Goal: Task Accomplishment & Management: Manage account settings

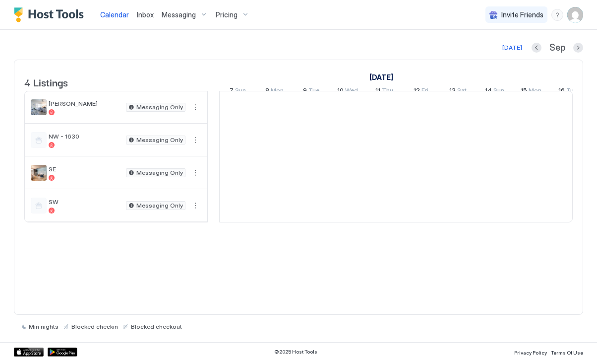
scroll to position [0, 551]
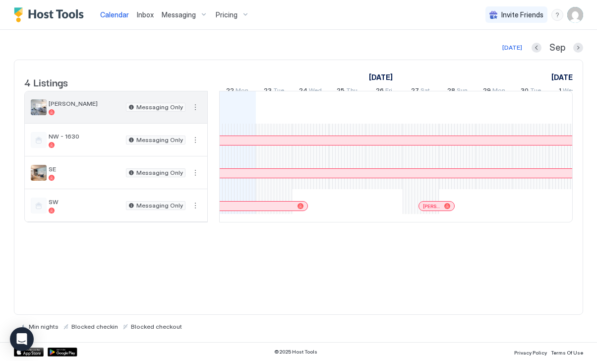
click at [109, 107] on span "[PERSON_NAME]" at bounding box center [85, 103] width 73 height 7
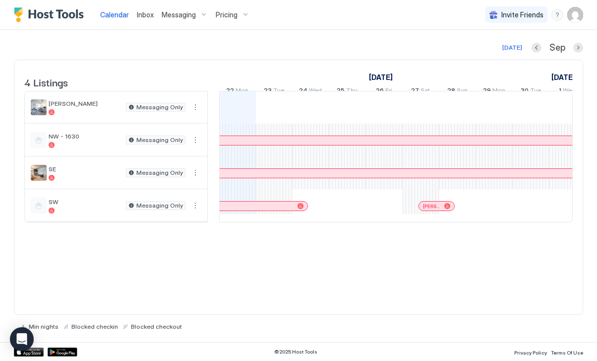
click at [242, 15] on div "Pricing" at bounding box center [233, 14] width 42 height 17
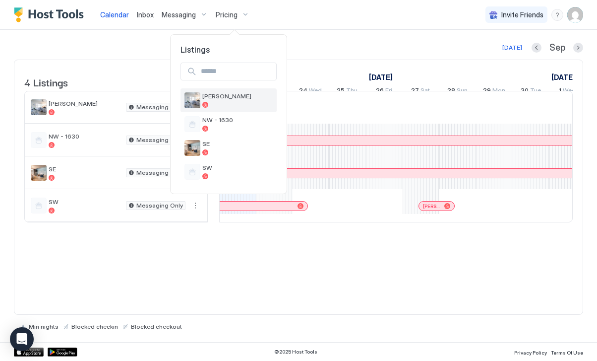
click at [232, 102] on div at bounding box center [237, 105] width 70 height 6
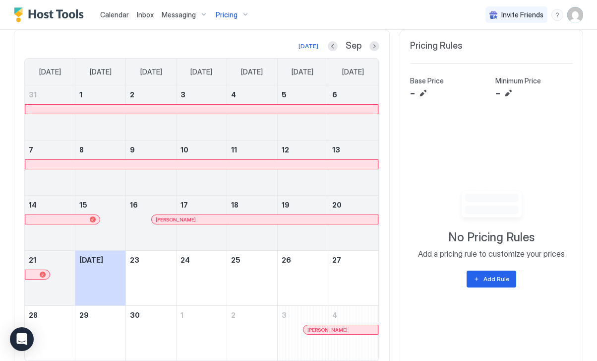
scroll to position [303, 0]
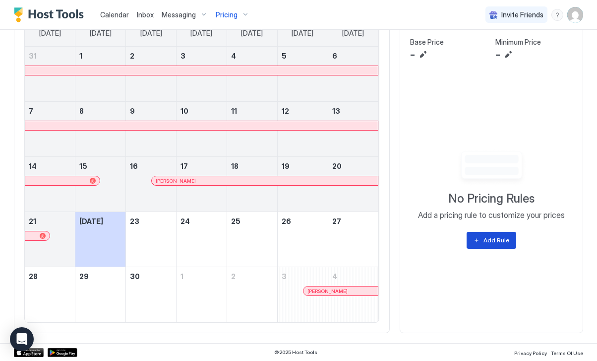
click at [494, 236] on div "Add Rule" at bounding box center [497, 240] width 26 height 9
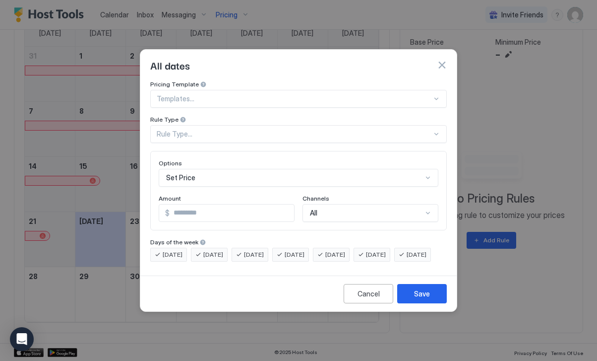
click at [321, 94] on div at bounding box center [294, 98] width 275 height 9
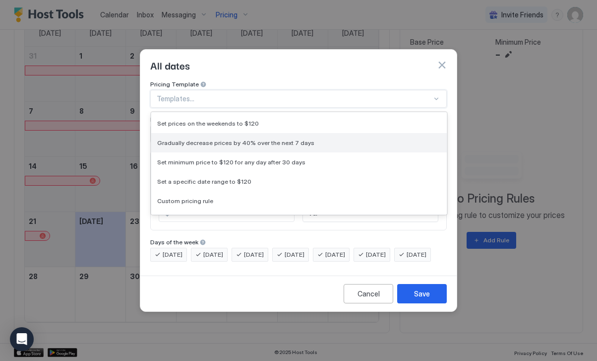
scroll to position [0, 0]
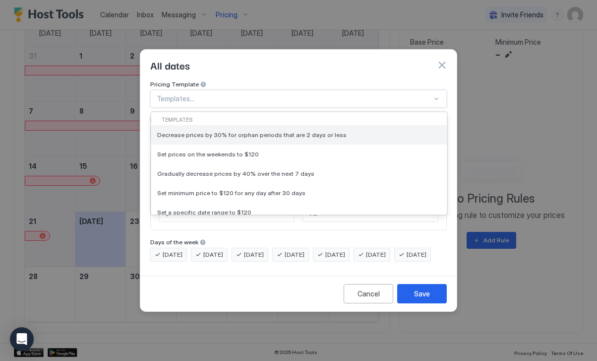
click at [286, 125] on div "Decrease prices by 30% for orphan periods that are 2 days or less" at bounding box center [299, 134] width 296 height 19
type input "**"
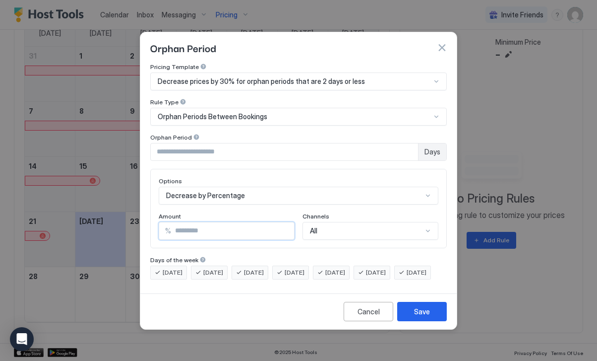
click at [205, 222] on input "**" at bounding box center [232, 230] width 123 height 17
click at [193, 145] on input "*" at bounding box center [284, 151] width 267 height 17
type input "*"
click at [195, 144] on input "Input Field" at bounding box center [284, 151] width 267 height 17
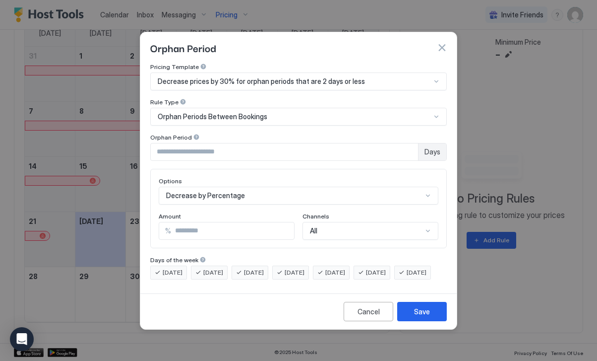
click at [239, 133] on div "Orphan Period" at bounding box center [298, 137] width 297 height 9
drag, startPoint x: 183, startPoint y: 145, endPoint x: 146, endPoint y: 144, distance: 36.2
click at [146, 144] on div "Pricing Template Decrease prices by 30% for orphan periods that are 2 days or l…" at bounding box center [298, 176] width 317 height 226
type input "**"
click at [209, 156] on div "Pricing Template Decrease prices by 30% for orphan periods that are 2 days or l…" at bounding box center [298, 171] width 297 height 216
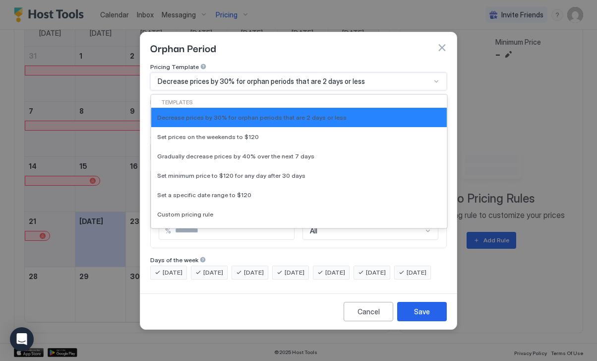
click at [298, 77] on span "Decrease prices by 30% for orphan periods that are 2 days or less" at bounding box center [261, 81] width 207 height 9
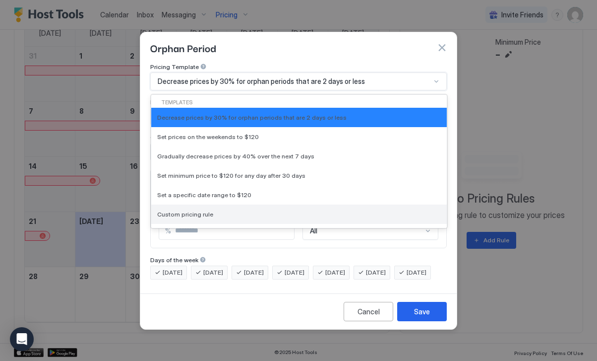
click at [253, 210] on div "Custom pricing rule" at bounding box center [299, 213] width 284 height 7
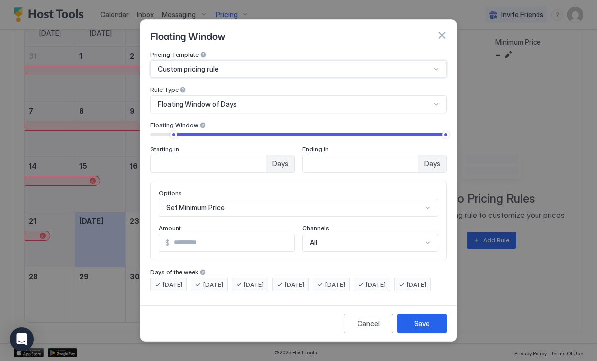
click at [235, 100] on div "Floating Window of Days" at bounding box center [294, 104] width 273 height 9
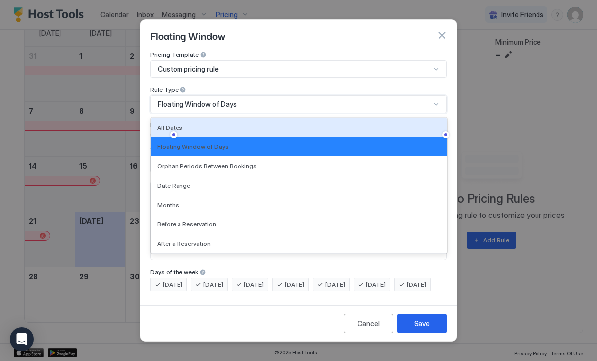
click at [250, 86] on div "Rule Type" at bounding box center [298, 90] width 297 height 9
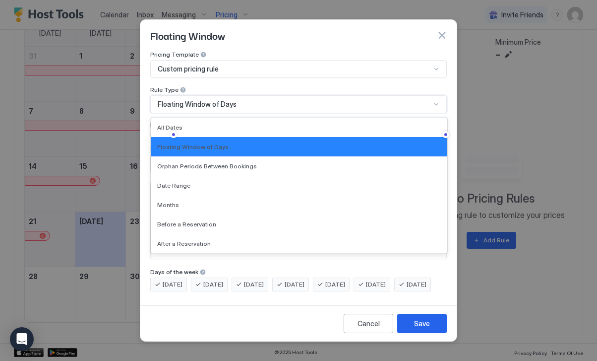
click at [210, 100] on span "Floating Window of Days" at bounding box center [197, 104] width 79 height 9
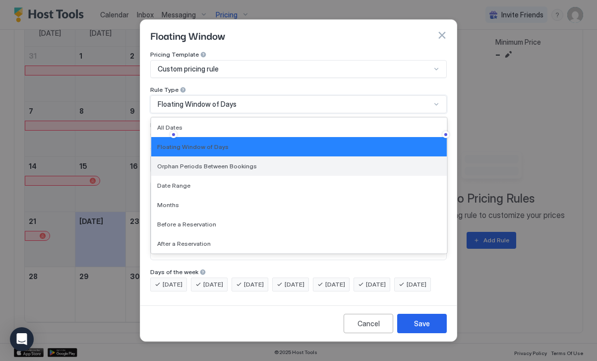
click at [231, 162] on span "Orphan Periods Between Bookings" at bounding box center [207, 165] width 100 height 7
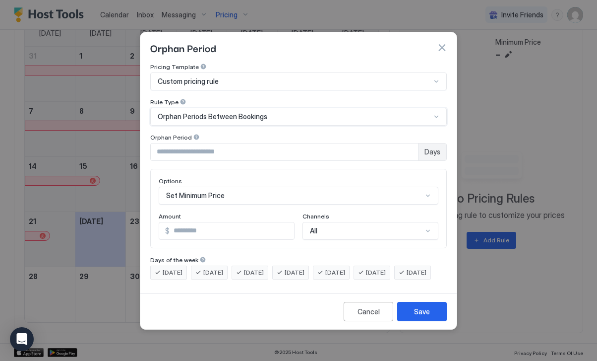
click at [210, 189] on div "Set Minimum Price" at bounding box center [299, 196] width 280 height 18
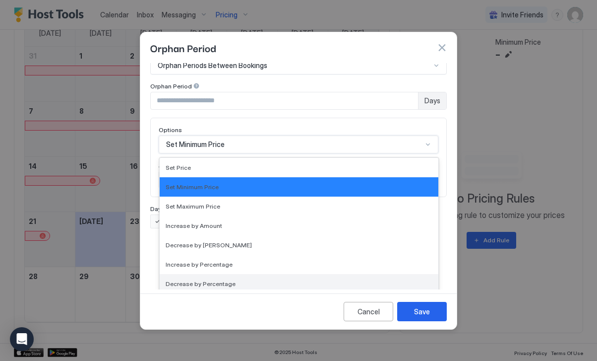
click at [229, 280] on span "Decrease by Percentage" at bounding box center [201, 283] width 70 height 7
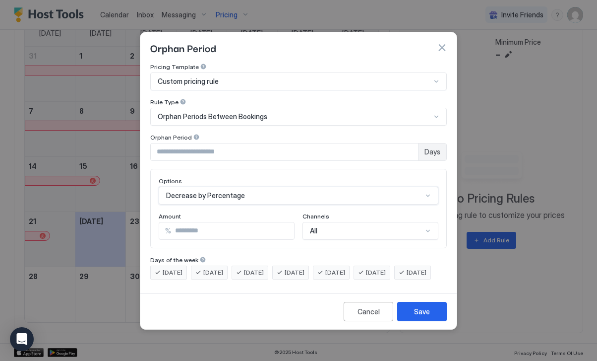
scroll to position [0, 0]
click at [206, 222] on input "***" at bounding box center [232, 230] width 123 height 17
type input "***"
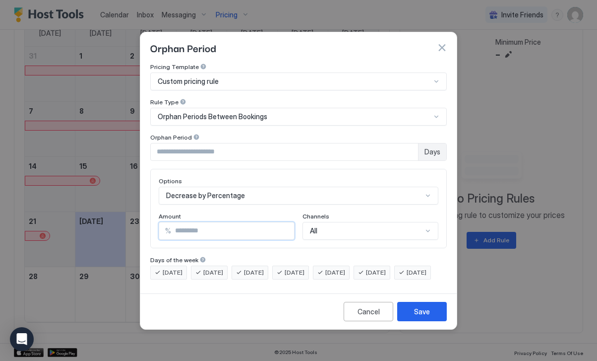
type input "**"
click at [239, 212] on div "Amount" at bounding box center [227, 216] width 136 height 9
click at [428, 317] on div "Save" at bounding box center [422, 311] width 16 height 10
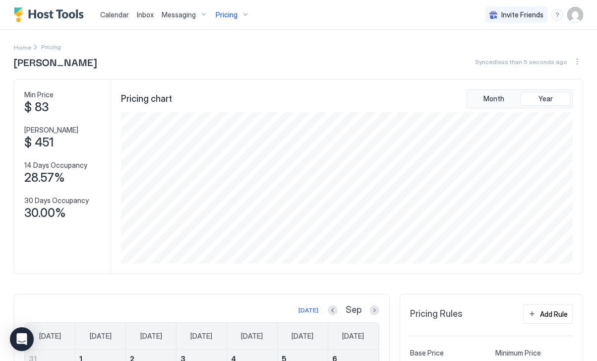
click at [250, 14] on div "Pricing" at bounding box center [233, 14] width 42 height 17
click at [464, 310] on div at bounding box center [298, 180] width 597 height 361
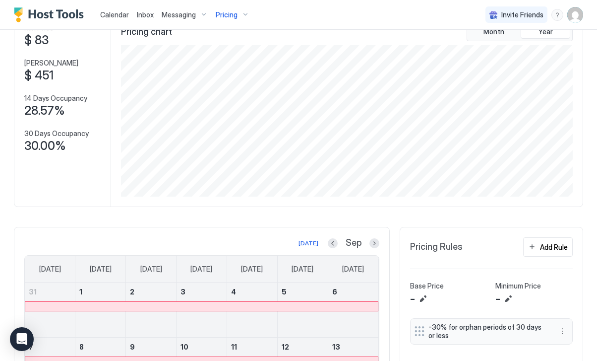
scroll to position [99, 0]
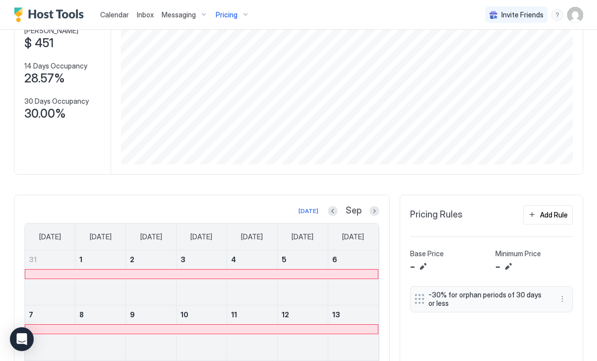
click at [478, 304] on span "-30% for orphan periods of 30 days or less" at bounding box center [488, 298] width 118 height 17
click at [562, 298] on button "More options" at bounding box center [563, 299] width 12 height 12
click at [575, 315] on span "Edit" at bounding box center [577, 312] width 11 height 7
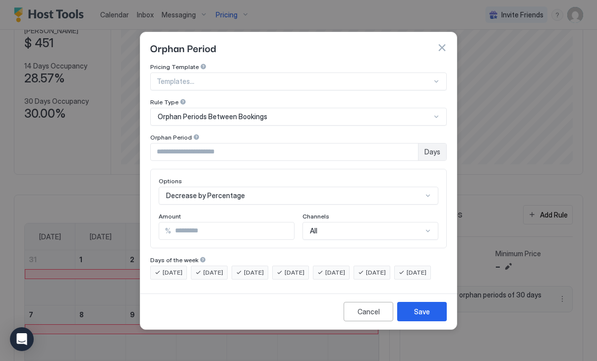
click at [235, 188] on div "Decrease by Percentage" at bounding box center [299, 196] width 280 height 18
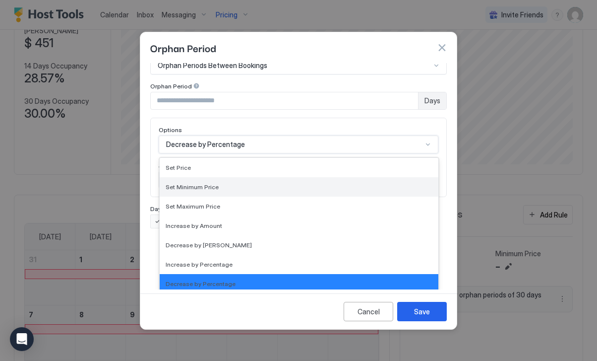
click at [235, 183] on div "Set Minimum Price" at bounding box center [299, 186] width 267 height 7
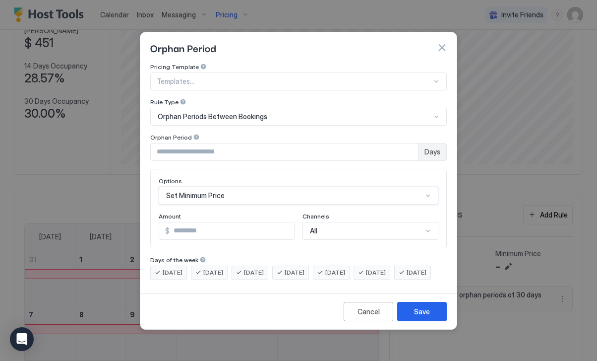
scroll to position [0, 0]
drag, startPoint x: 204, startPoint y: 221, endPoint x: 165, endPoint y: 221, distance: 39.2
click at [165, 222] on div "$ **" at bounding box center [227, 231] width 136 height 18
type input "**"
click at [430, 319] on button "Save" at bounding box center [422, 311] width 50 height 19
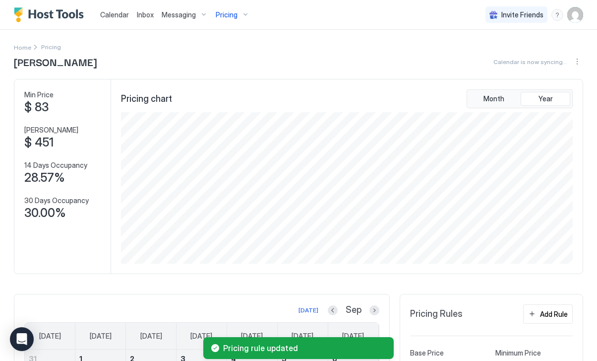
click at [237, 14] on div "Pricing" at bounding box center [233, 14] width 42 height 17
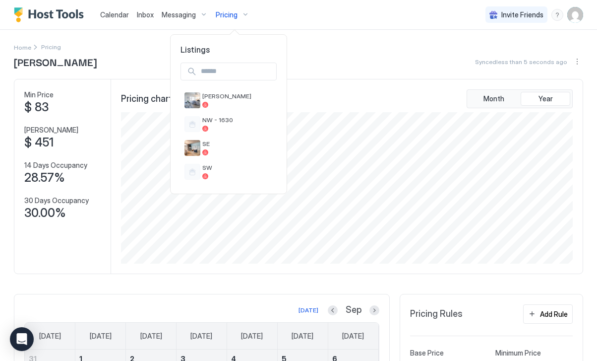
click at [577, 17] on div at bounding box center [298, 180] width 597 height 361
click at [572, 15] on img "User profile" at bounding box center [576, 15] width 16 height 16
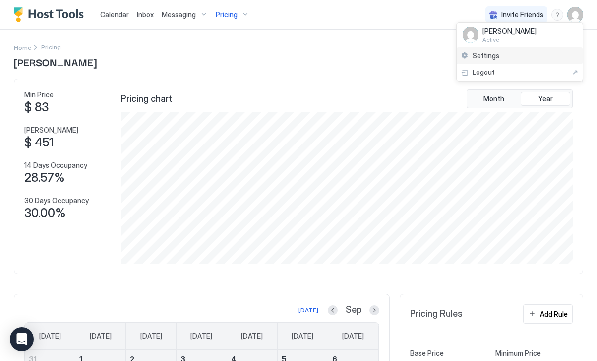
click at [484, 54] on span "Settings" at bounding box center [486, 55] width 27 height 9
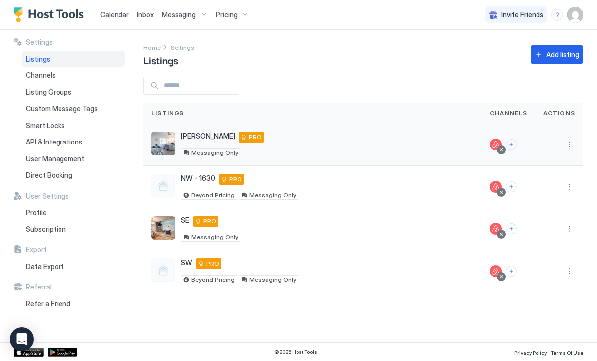
click at [298, 143] on div "[PERSON_NAME] [STREET_ADDRESS][US_STATE] PRO Messaging Only" at bounding box center [312, 144] width 323 height 26
click at [570, 141] on button "More options" at bounding box center [570, 144] width 12 height 12
click at [546, 176] on div "Pricing" at bounding box center [544, 175] width 68 height 16
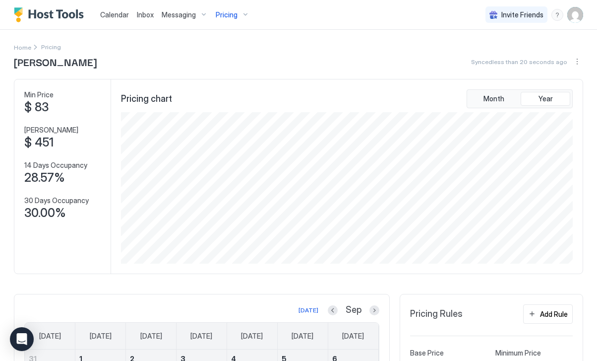
click at [575, 15] on img "User profile" at bounding box center [576, 15] width 16 height 16
click at [512, 59] on div "Settings" at bounding box center [520, 55] width 126 height 17
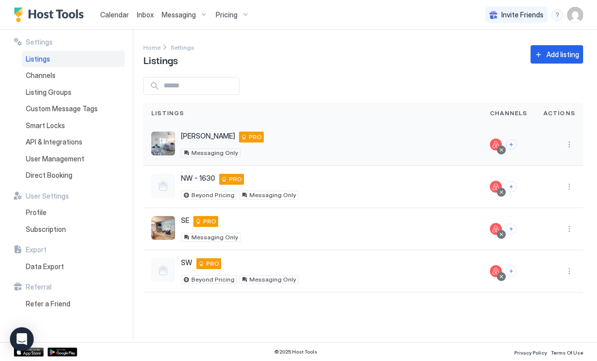
click at [189, 137] on span "[PERSON_NAME]" at bounding box center [208, 135] width 54 height 9
click at [163, 142] on img "listing image" at bounding box center [163, 143] width 24 height 24
click at [76, 78] on div "Channels" at bounding box center [73, 75] width 103 height 17
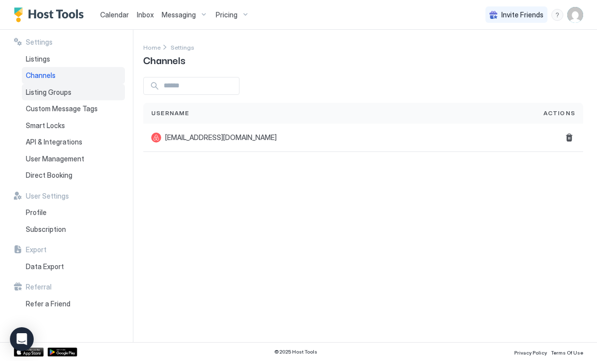
click at [67, 94] on span "Listing Groups" at bounding box center [49, 92] width 46 height 9
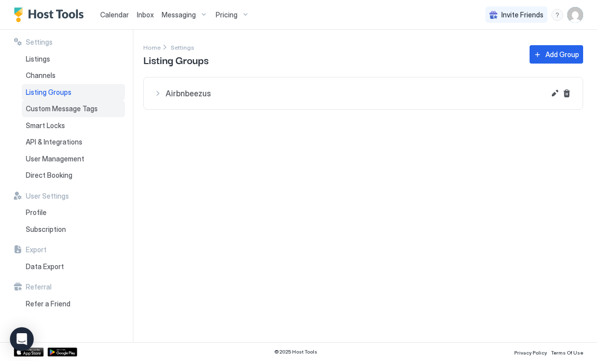
click at [68, 113] on div "Custom Message Tags" at bounding box center [73, 108] width 103 height 17
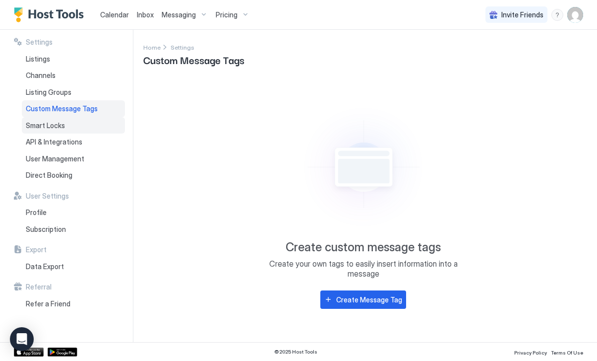
click at [62, 128] on span "Smart Locks" at bounding box center [45, 125] width 39 height 9
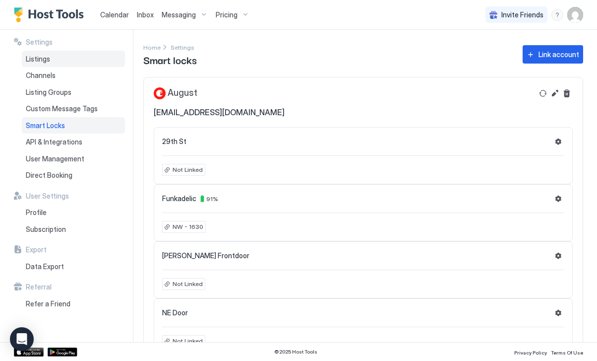
click at [44, 56] on span "Listings" at bounding box center [38, 59] width 24 height 9
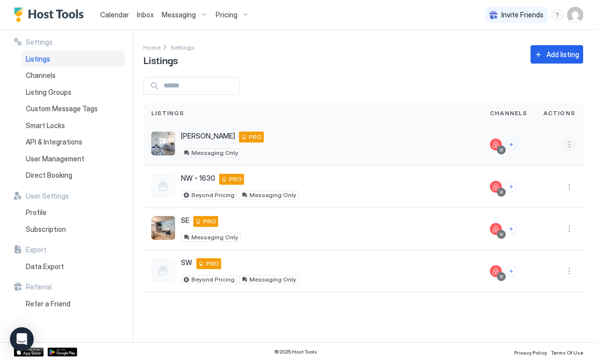
click at [574, 144] on button "More options" at bounding box center [570, 144] width 12 height 12
click at [553, 159] on span "Messaging" at bounding box center [541, 158] width 32 height 7
click at [571, 144] on button "More options" at bounding box center [570, 144] width 12 height 12
click at [558, 192] on span "Listing Settings" at bounding box center [547, 190] width 44 height 7
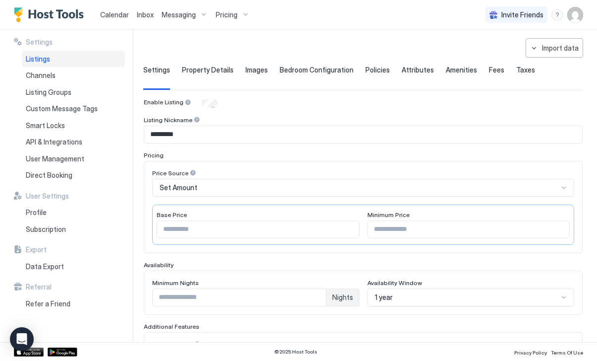
scroll to position [51, 0]
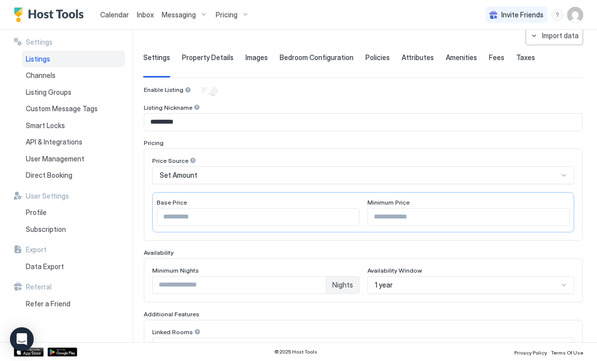
click at [248, 175] on div "Set Amount" at bounding box center [359, 175] width 399 height 9
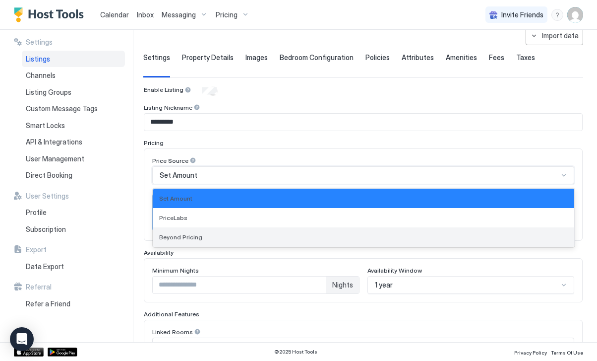
click at [223, 236] on div "Beyond Pricing" at bounding box center [363, 236] width 409 height 7
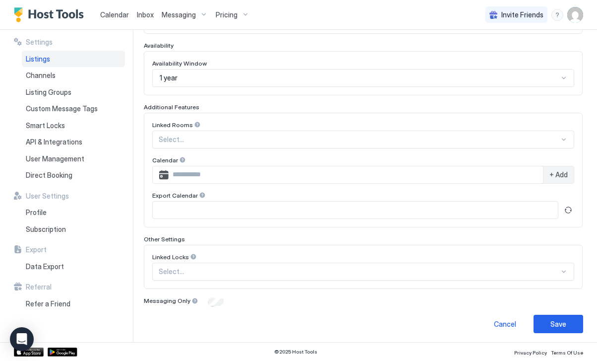
scroll to position [212, 0]
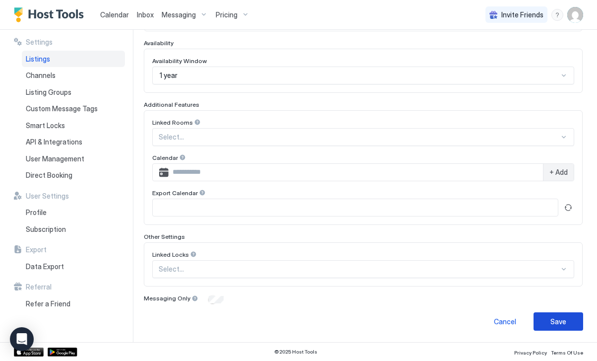
click at [560, 321] on div "Save" at bounding box center [559, 321] width 16 height 10
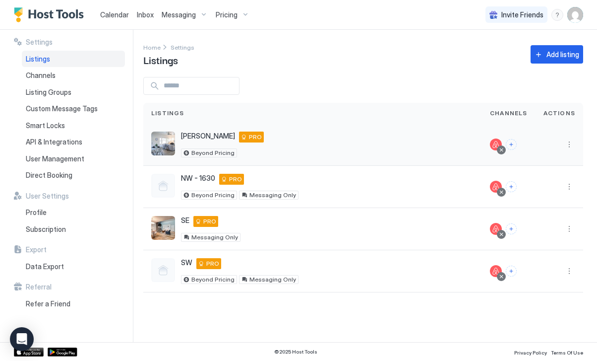
click at [264, 148] on div "[PERSON_NAME] [STREET_ADDRESS][US_STATE] PRO Beyond Pricing" at bounding box center [312, 144] width 323 height 26
click at [165, 149] on img "listing image" at bounding box center [163, 143] width 24 height 24
click at [572, 143] on button "More options" at bounding box center [570, 144] width 12 height 12
click at [554, 169] on div "Pricing" at bounding box center [544, 175] width 68 height 16
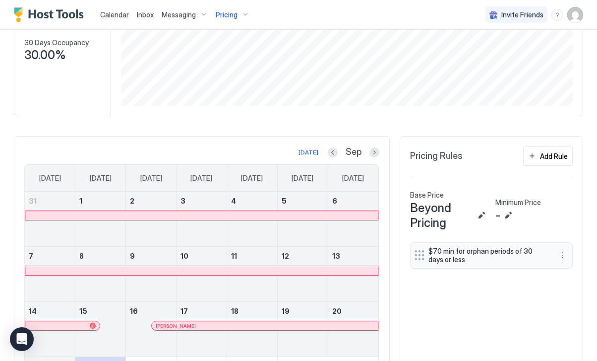
scroll to position [159, 0]
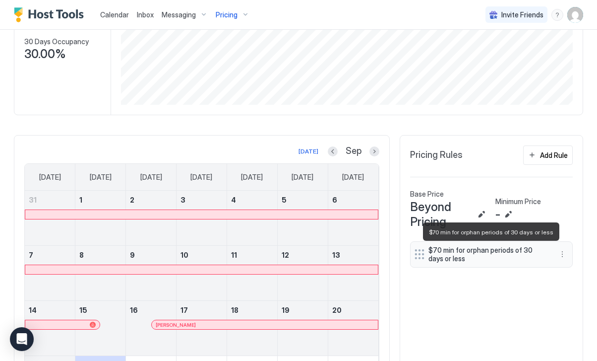
click at [518, 255] on span "$70 min for orphan periods of 30 days or less" at bounding box center [488, 254] width 118 height 17
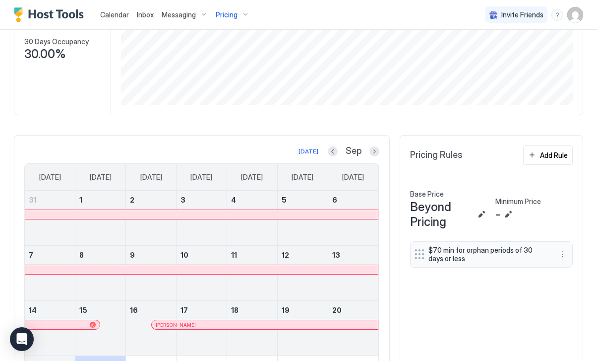
click at [425, 214] on span "Beyond Pricing" at bounding box center [442, 214] width 64 height 30
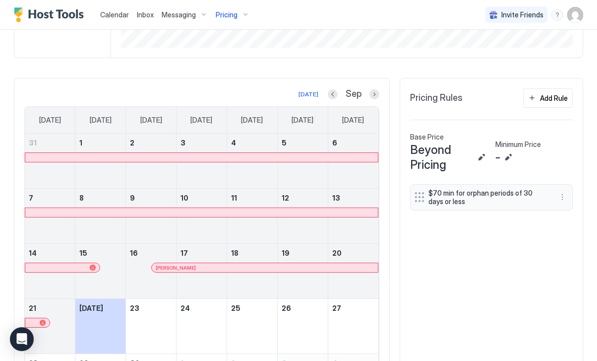
scroll to position [221, 0]
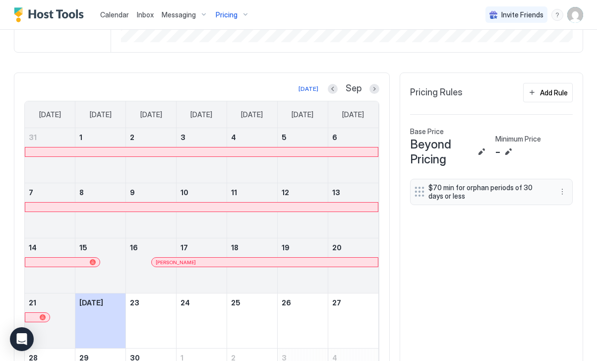
click at [519, 139] on span "Minimum Price" at bounding box center [519, 138] width 46 height 9
click at [511, 151] on button "Edit" at bounding box center [509, 152] width 12 height 12
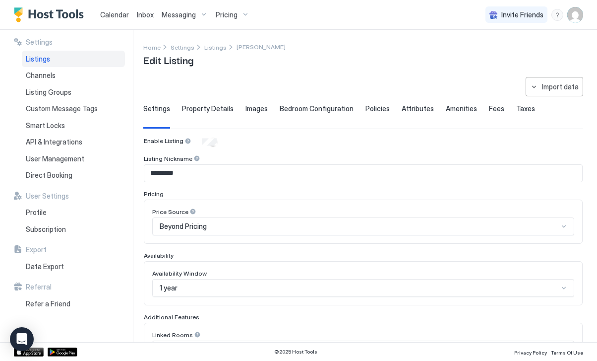
click at [214, 107] on span "Property Details" at bounding box center [208, 108] width 52 height 9
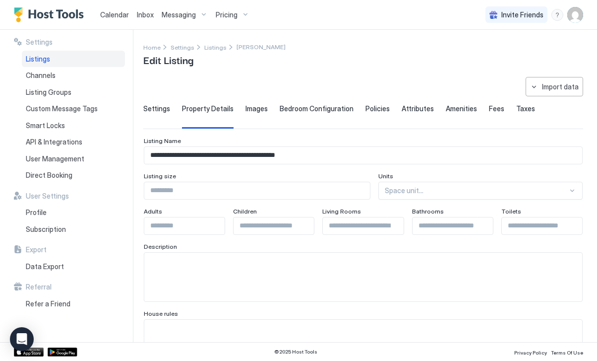
click at [252, 107] on span "Images" at bounding box center [257, 108] width 22 height 9
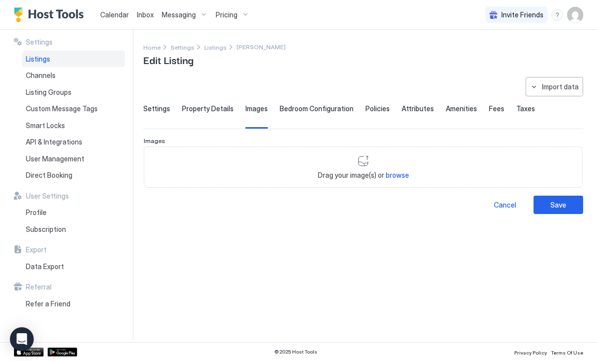
click at [305, 110] on span "Bedroom Configuration" at bounding box center [317, 108] width 74 height 9
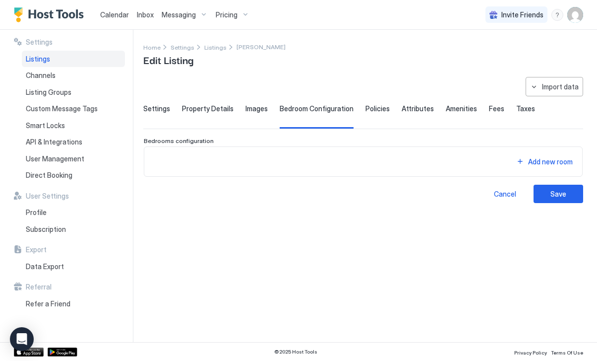
click at [366, 112] on span "Policies" at bounding box center [378, 108] width 24 height 9
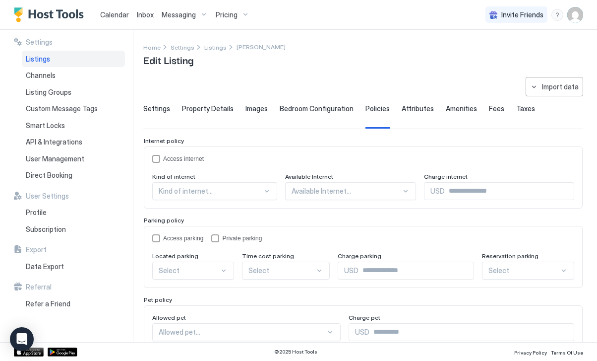
click at [407, 112] on span "Attributes" at bounding box center [418, 108] width 32 height 9
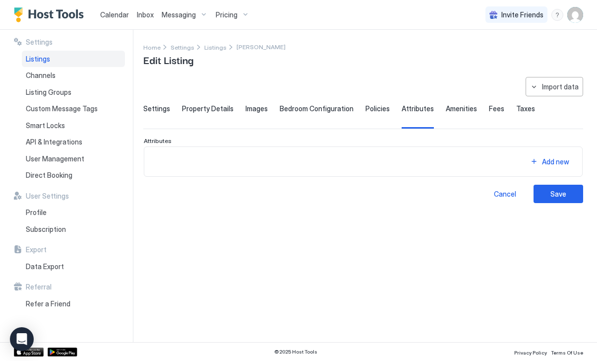
click at [447, 110] on span "Amenities" at bounding box center [461, 108] width 31 height 9
click at [489, 110] on span "Fees" at bounding box center [496, 108] width 15 height 9
click at [517, 110] on span "Taxes" at bounding box center [525, 108] width 19 height 9
click at [550, 91] on div "Import data" at bounding box center [560, 86] width 37 height 10
click at [563, 107] on div "Airbnb" at bounding box center [564, 105] width 30 height 9
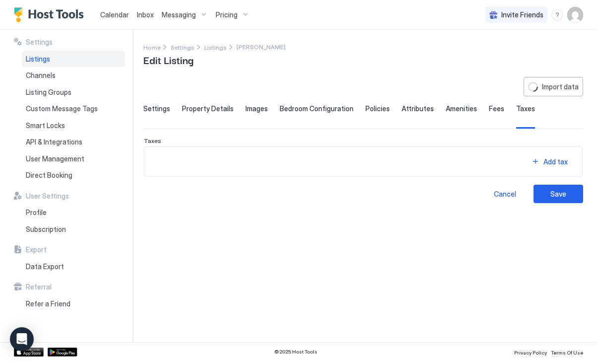
type input "**********"
type input "*"
type textarea "**********"
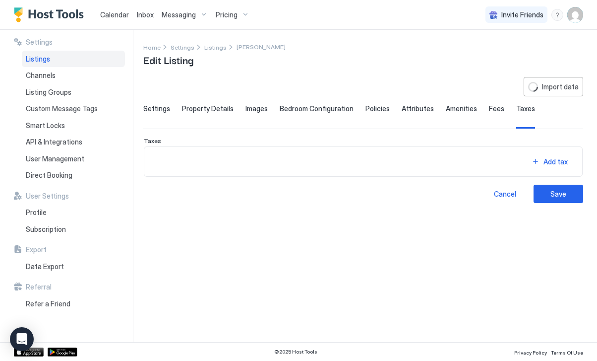
type input "********"
type input "**********"
type textarea "**********"
click at [201, 107] on span "Property Details" at bounding box center [208, 108] width 52 height 9
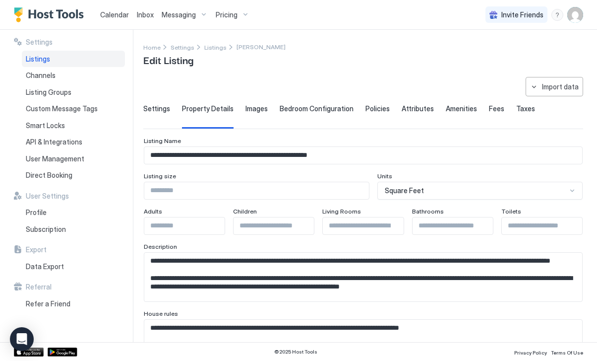
click at [255, 107] on span "Images" at bounding box center [257, 108] width 22 height 9
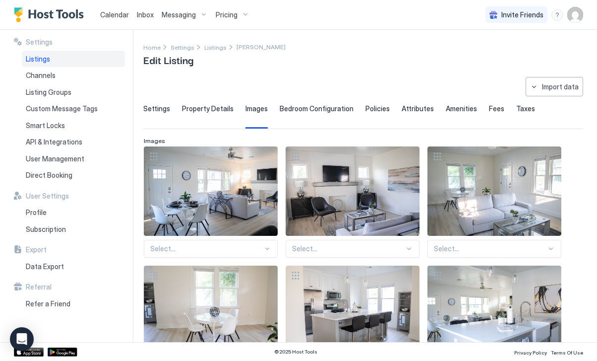
click at [209, 111] on span "Property Details" at bounding box center [208, 108] width 52 height 9
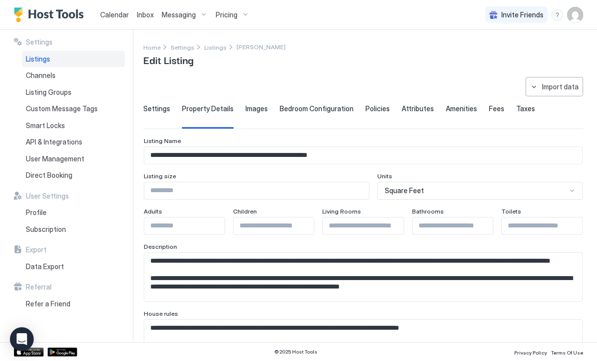
click at [298, 109] on span "Bedroom Configuration" at bounding box center [317, 108] width 74 height 9
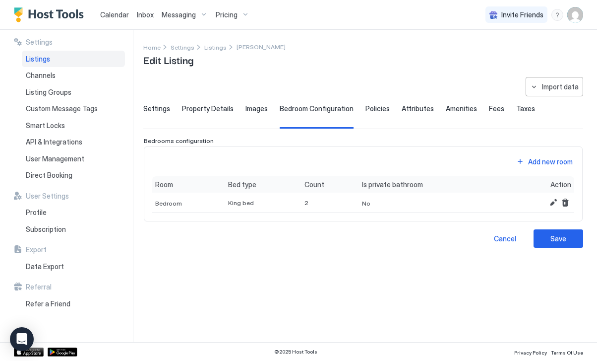
click at [153, 106] on span "Settings" at bounding box center [156, 108] width 27 height 9
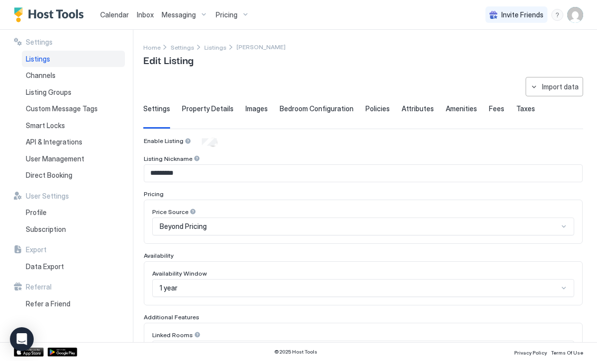
click at [305, 111] on span "Bedroom Configuration" at bounding box center [317, 108] width 74 height 9
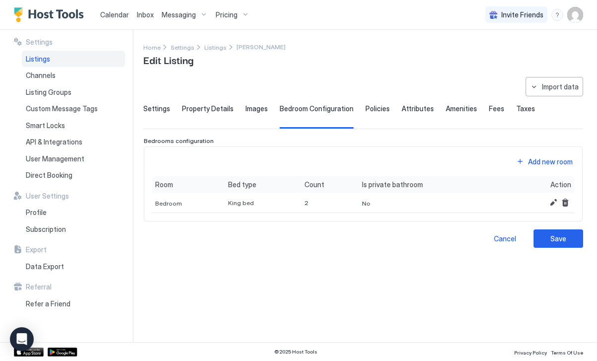
click at [167, 111] on span "Settings" at bounding box center [156, 108] width 27 height 9
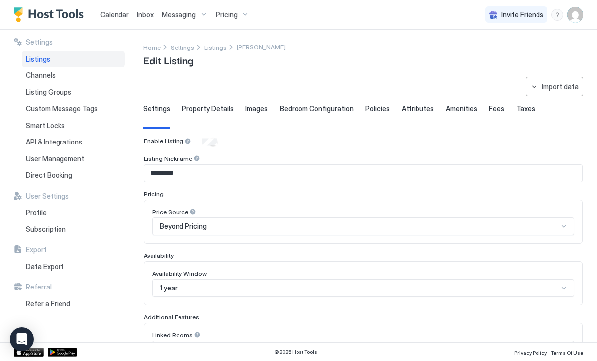
click at [229, 14] on span "Pricing" at bounding box center [227, 14] width 22 height 9
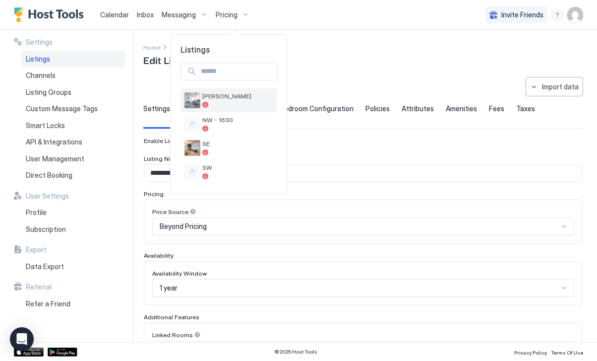
click at [223, 98] on span "[PERSON_NAME]" at bounding box center [237, 95] width 70 height 7
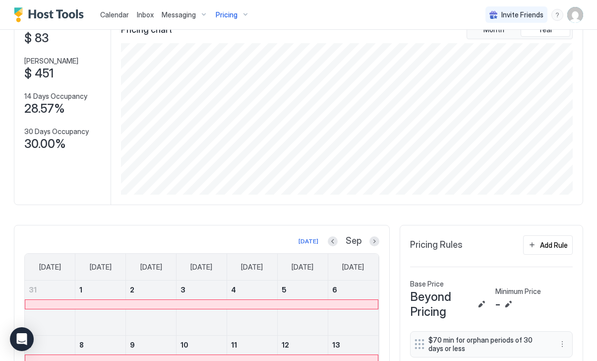
scroll to position [127, 0]
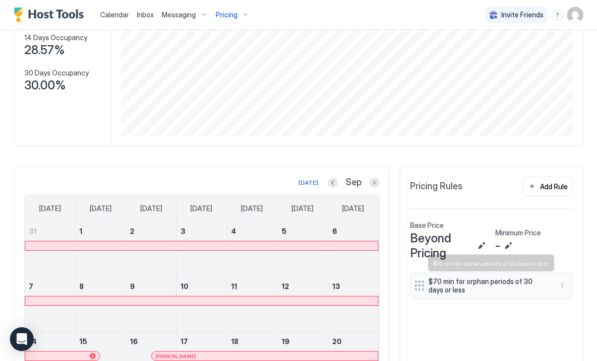
click at [492, 287] on span "$70 min for orphan periods of 30 days or less" at bounding box center [488, 285] width 118 height 17
click at [483, 244] on button "Edit" at bounding box center [482, 246] width 12 height 12
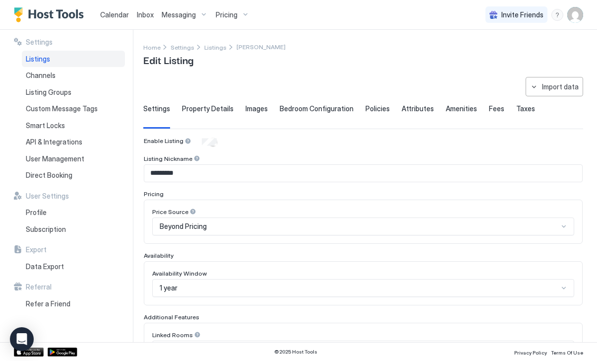
type input "**********"
type input "***"
type input "**********"
click at [112, 16] on span "Calendar" at bounding box center [114, 14] width 29 height 8
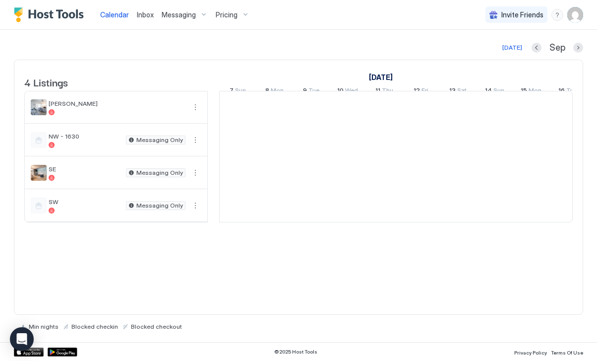
scroll to position [0, 551]
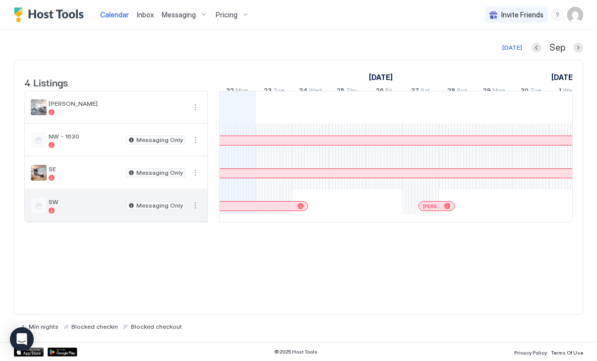
click at [103, 213] on div at bounding box center [85, 210] width 73 height 6
click at [193, 211] on button "More options" at bounding box center [196, 205] width 12 height 12
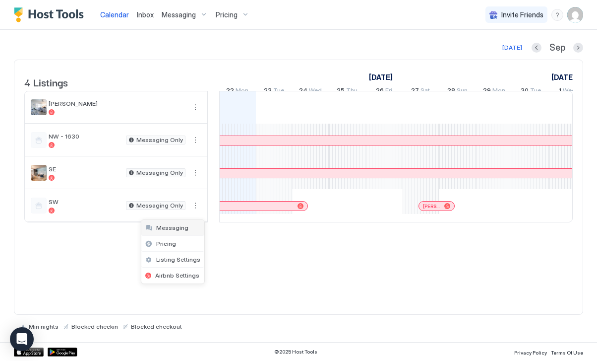
click at [186, 223] on div "Messaging" at bounding box center [172, 228] width 63 height 16
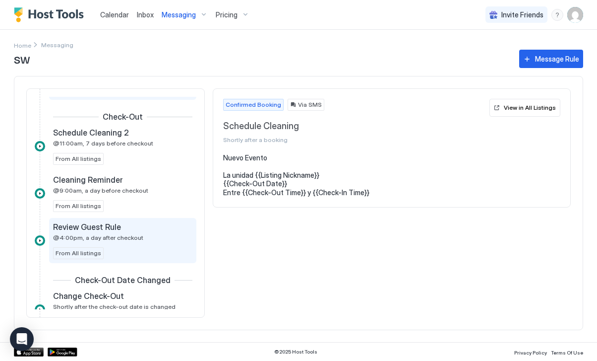
scroll to position [65, 0]
click at [135, 246] on div "Review Guest Rule @4:00pm, a day after checkout From All listings" at bounding box center [122, 239] width 139 height 37
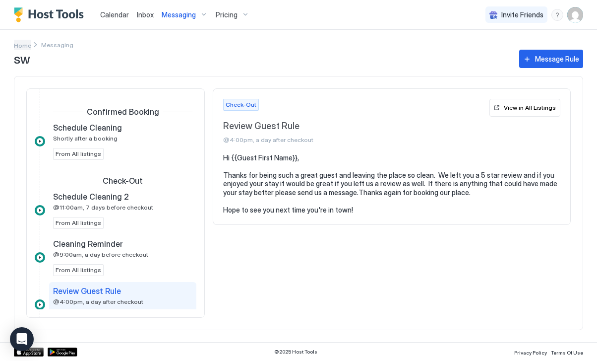
click at [18, 45] on span "Home" at bounding box center [22, 45] width 17 height 7
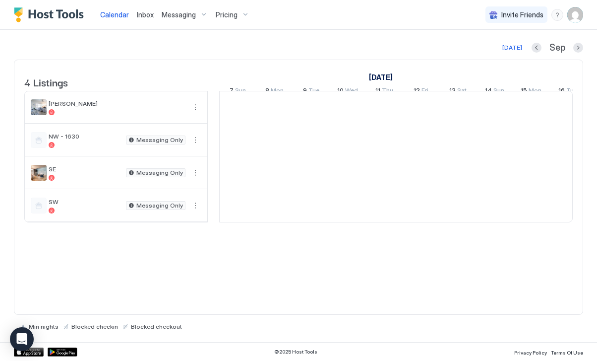
scroll to position [0, 551]
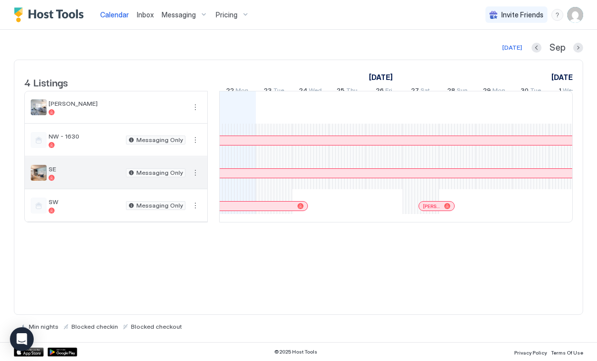
click at [106, 173] on span "SE" at bounding box center [85, 168] width 73 height 7
click at [196, 179] on button "More options" at bounding box center [196, 173] width 12 height 12
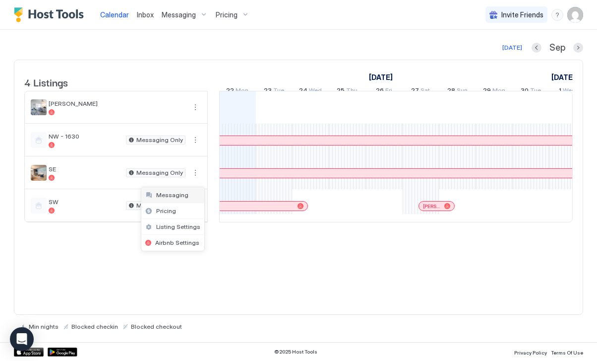
click at [178, 194] on span "Messaging" at bounding box center [172, 194] width 32 height 7
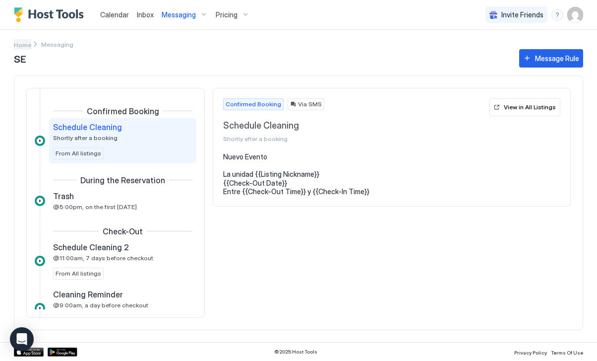
click at [27, 46] on span "Home" at bounding box center [22, 44] width 17 height 7
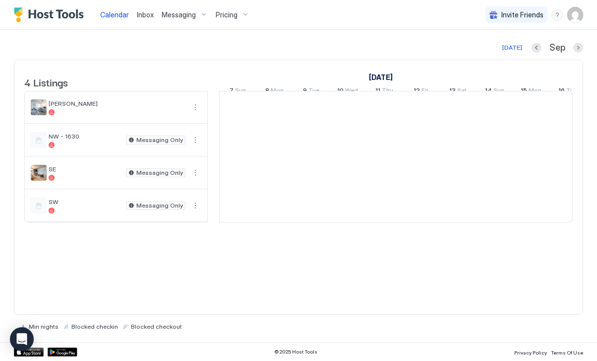
scroll to position [0, 551]
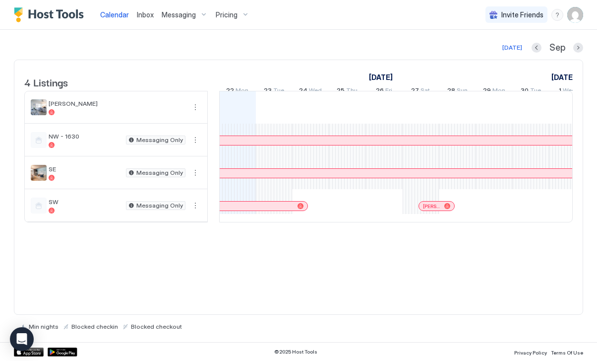
click at [174, 12] on span "Messaging" at bounding box center [179, 14] width 34 height 9
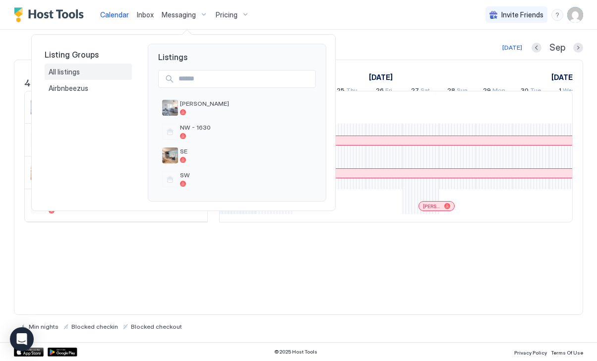
click at [74, 74] on span "All listings" at bounding box center [65, 71] width 33 height 9
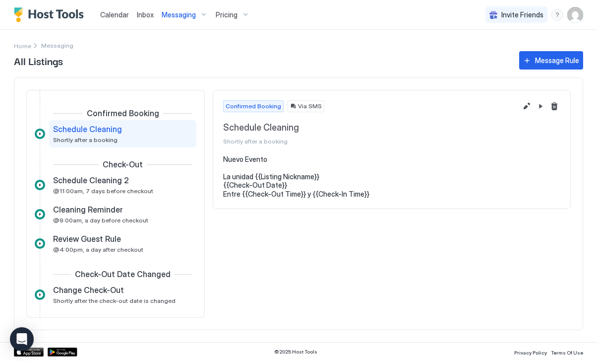
click at [177, 14] on span "Messaging" at bounding box center [179, 14] width 34 height 9
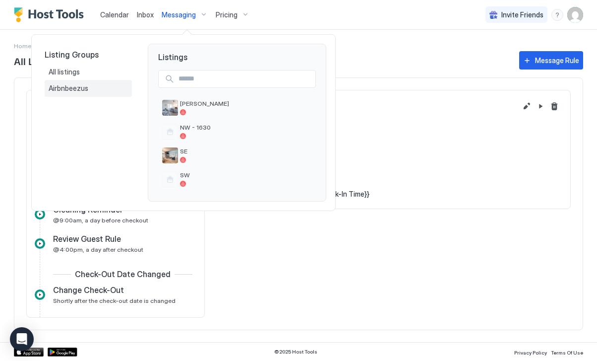
click at [58, 94] on div "Airbnbeezus" at bounding box center [88, 88] width 87 height 17
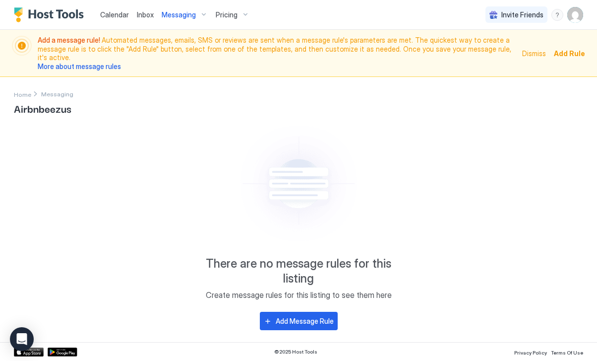
click at [184, 8] on div "Messaging" at bounding box center [185, 14] width 54 height 17
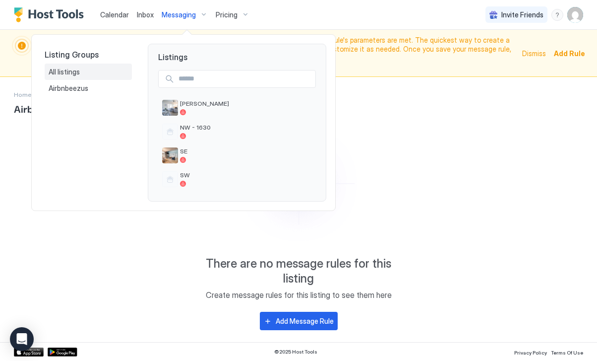
click at [80, 67] on span "All listings" at bounding box center [65, 71] width 33 height 9
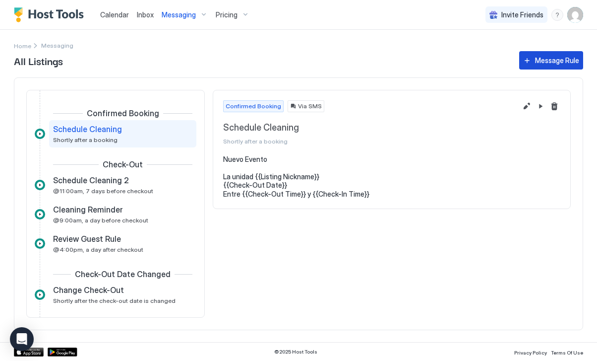
click at [527, 57] on button "Message Rule" at bounding box center [551, 60] width 64 height 18
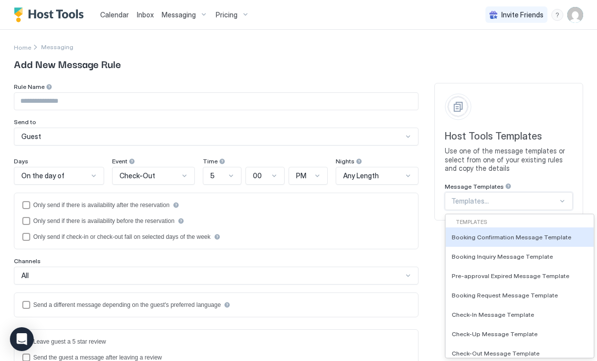
click at [488, 208] on div "Booking Confirmation Message Template, 1 of 22. 22 results available. Use Up an…" at bounding box center [509, 201] width 128 height 18
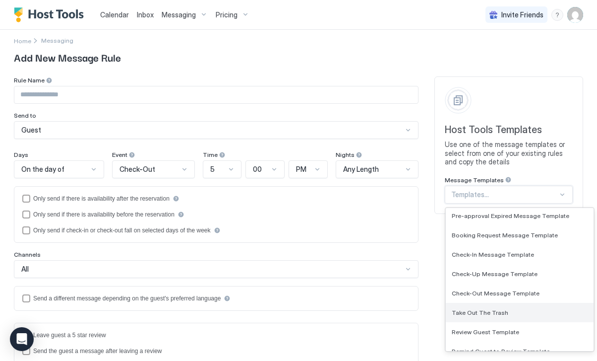
scroll to position [52, 0]
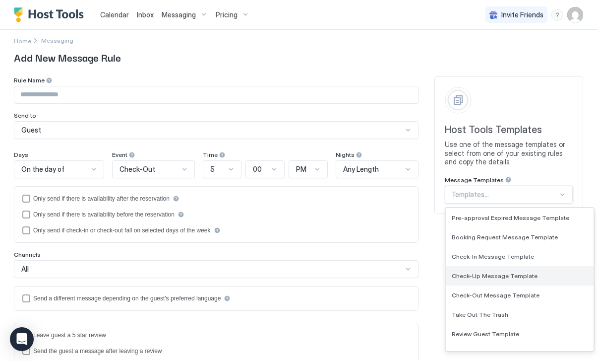
click at [505, 275] on span "Check-Up Message Template" at bounding box center [495, 275] width 86 height 7
type input "**********"
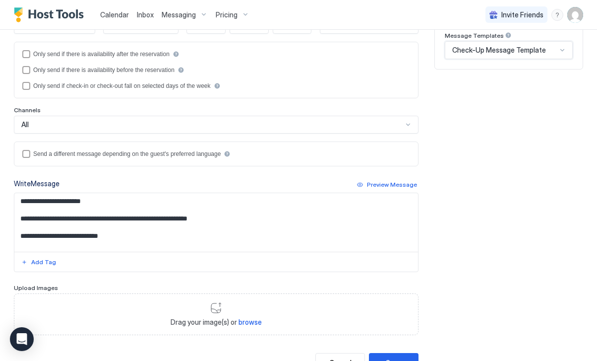
scroll to position [174, 0]
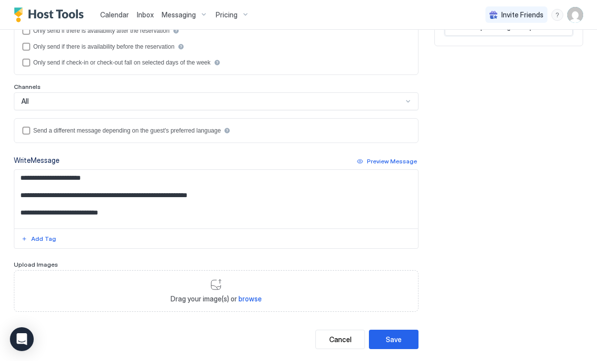
click at [134, 220] on textarea "**********" at bounding box center [216, 199] width 404 height 59
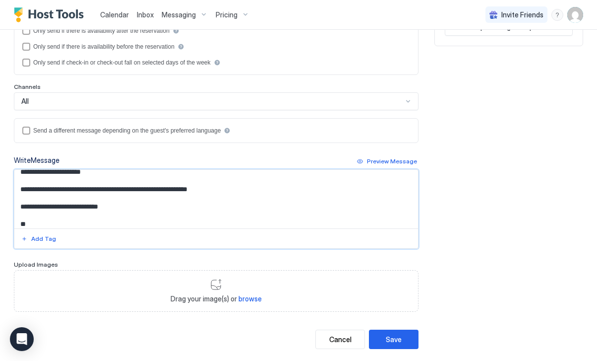
click at [266, 186] on textarea "**********" at bounding box center [216, 199] width 404 height 59
drag, startPoint x: 386, startPoint y: 194, endPoint x: 235, endPoint y: 189, distance: 150.9
click at [235, 189] on textarea "**********" at bounding box center [216, 199] width 404 height 59
type textarea "**********"
click at [400, 337] on div "Save" at bounding box center [394, 339] width 16 height 10
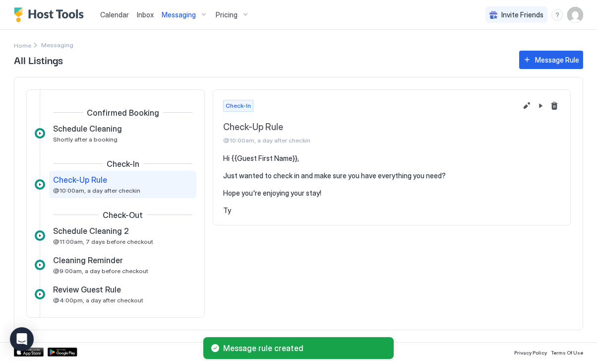
click at [133, 184] on div "Check-Up Rule" at bounding box center [116, 180] width 126 height 10
